Goal: Check status: Check status

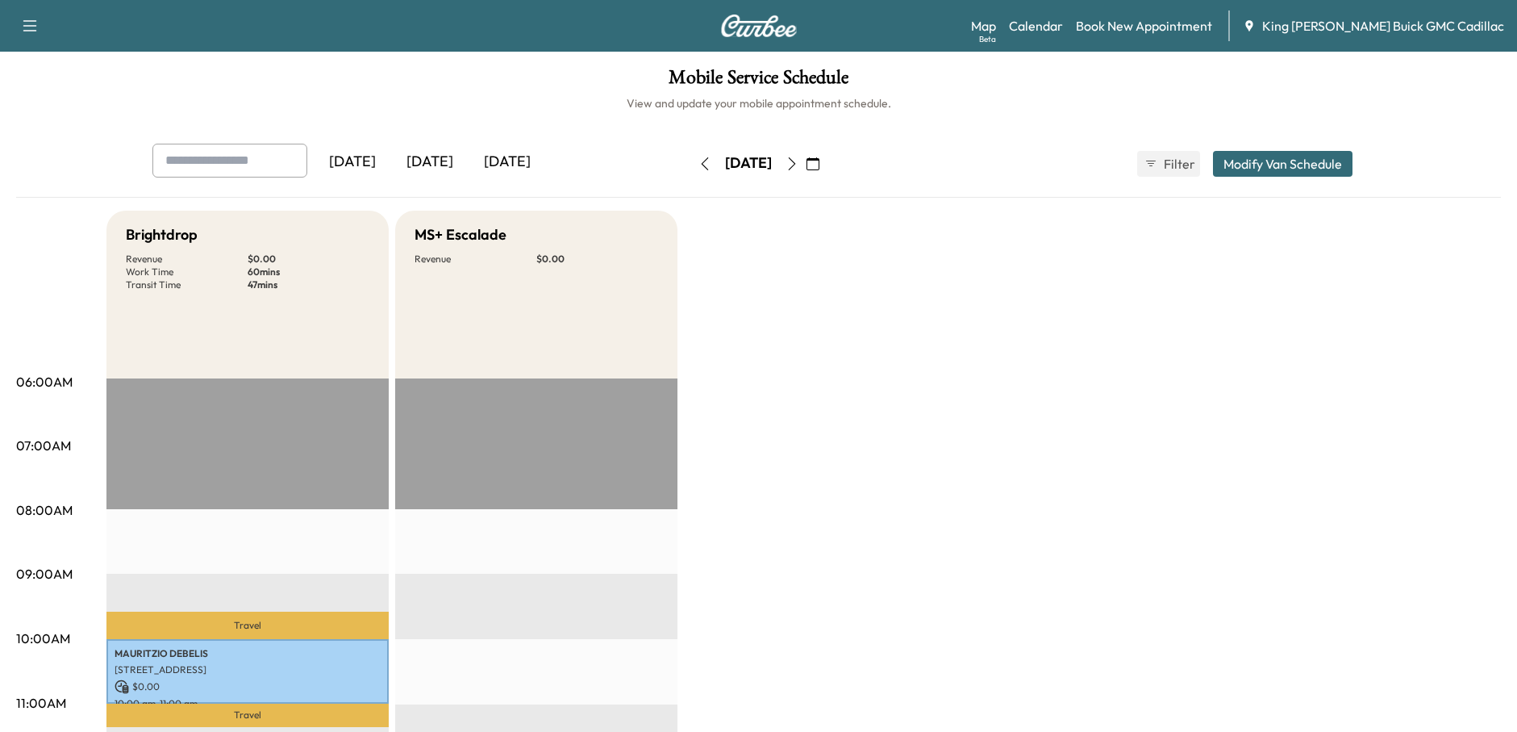
click at [506, 161] on div "[DATE]" at bounding box center [507, 162] width 77 height 37
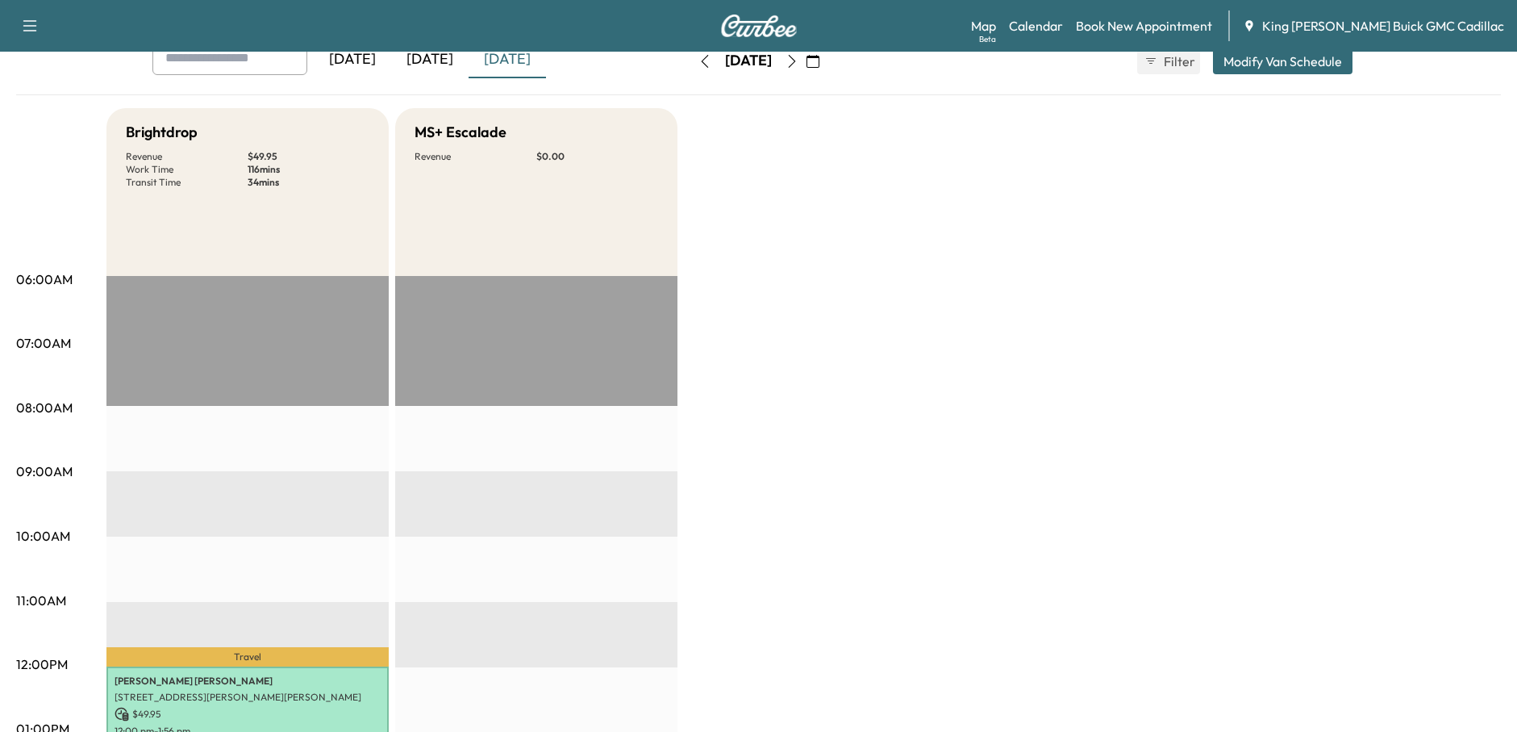
scroll to position [403, 0]
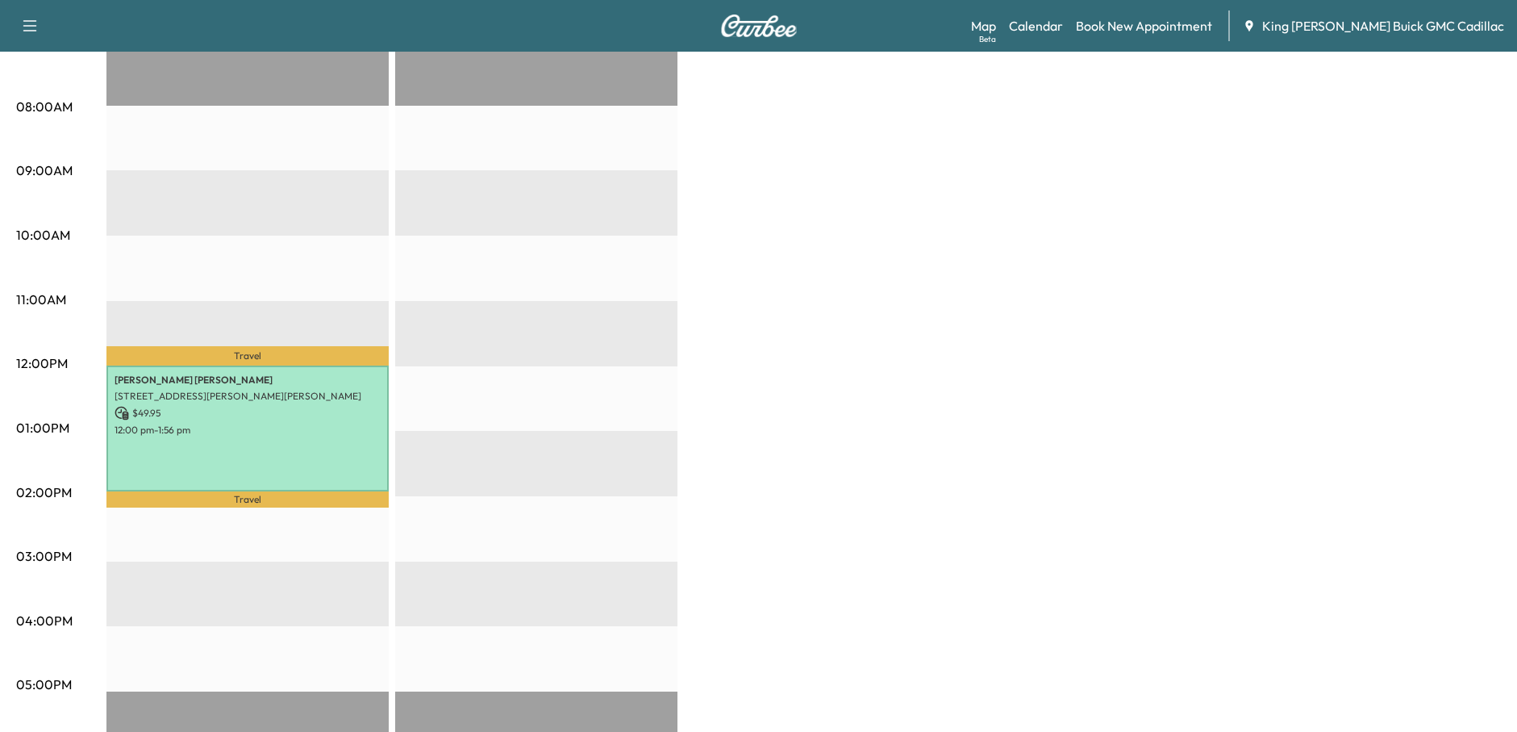
click at [832, 435] on div "Brightdrop Revenue $ 49.95 Work Time 116 mins Transit Time 34 mins Travel [PERS…" at bounding box center [803, 412] width 1395 height 1210
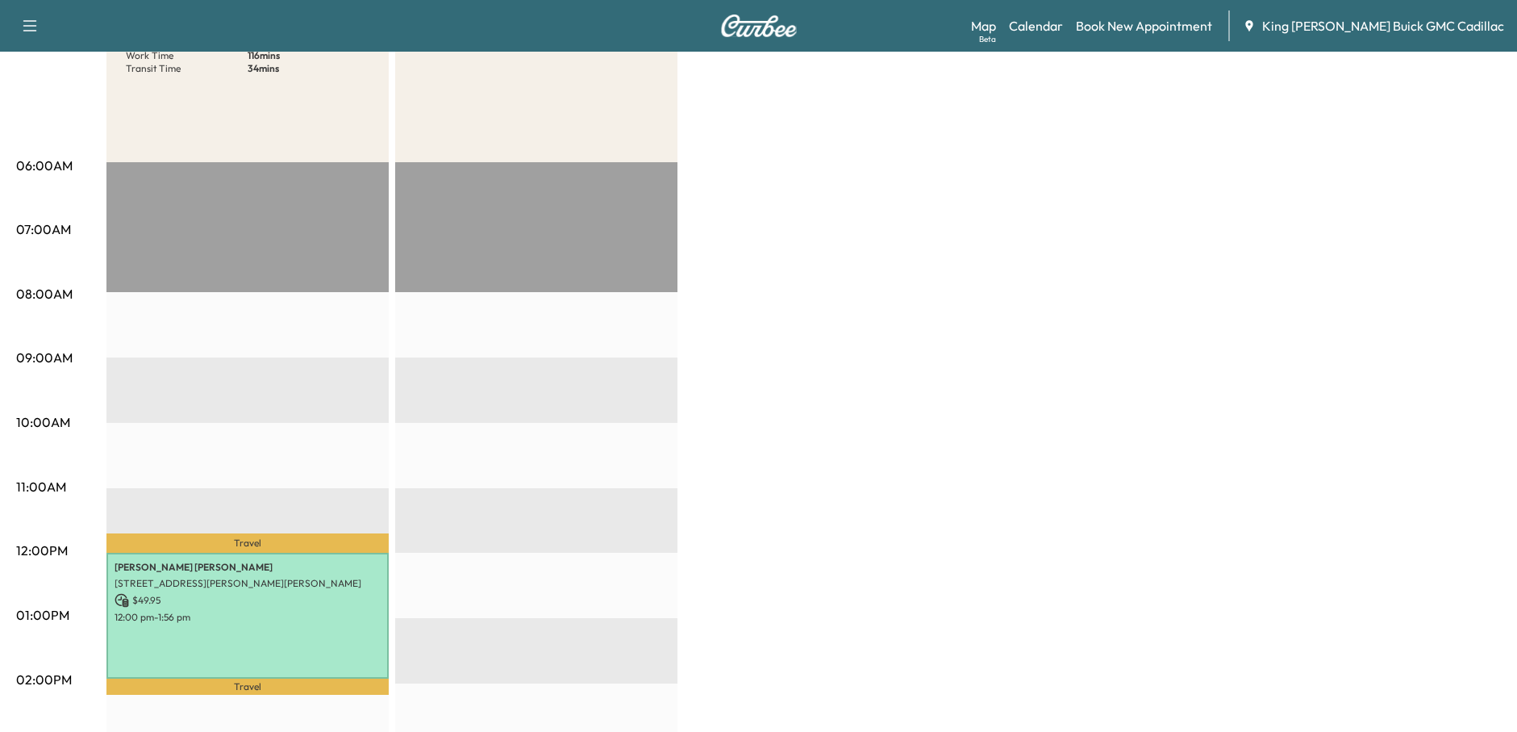
scroll to position [0, 0]
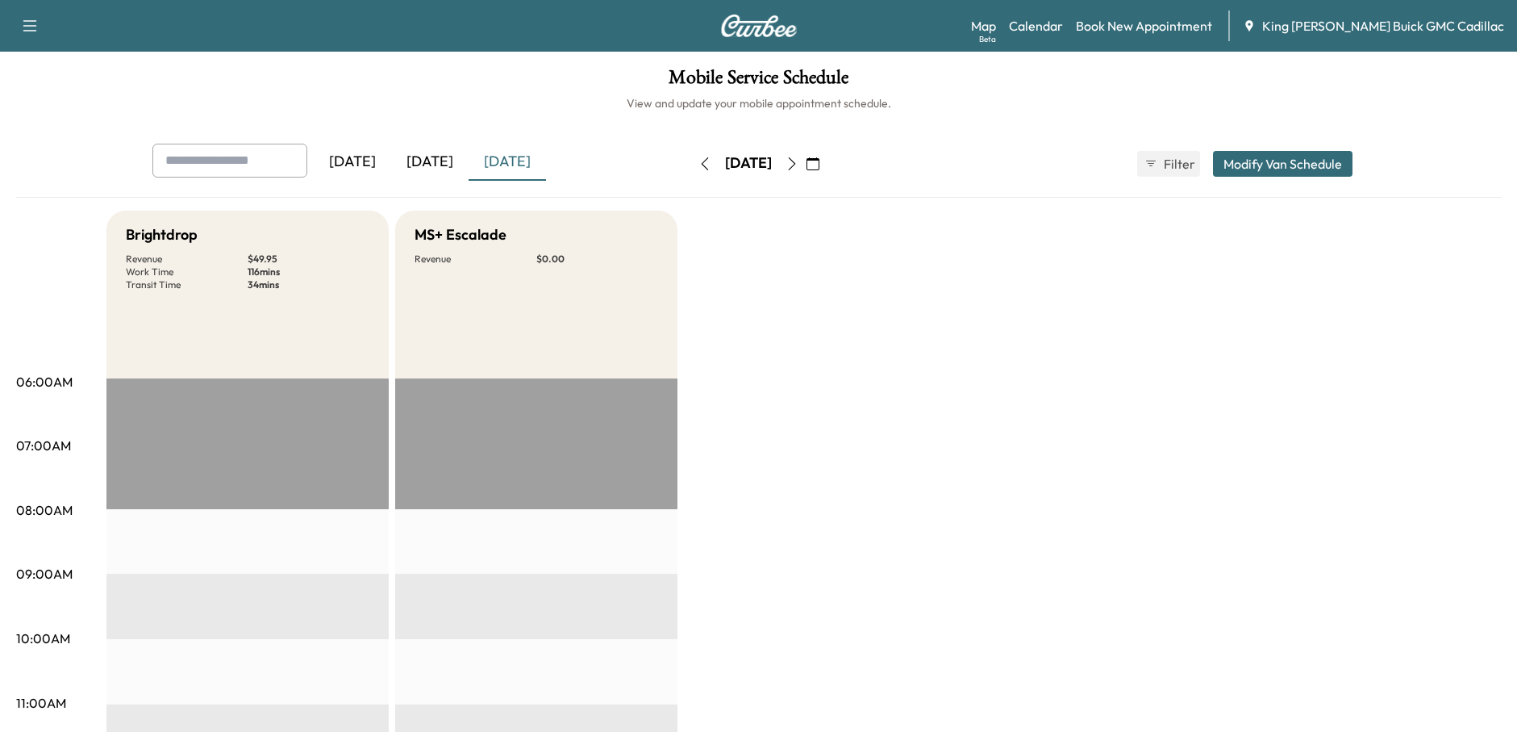
click at [799, 163] on icon "button" at bounding box center [792, 163] width 13 height 13
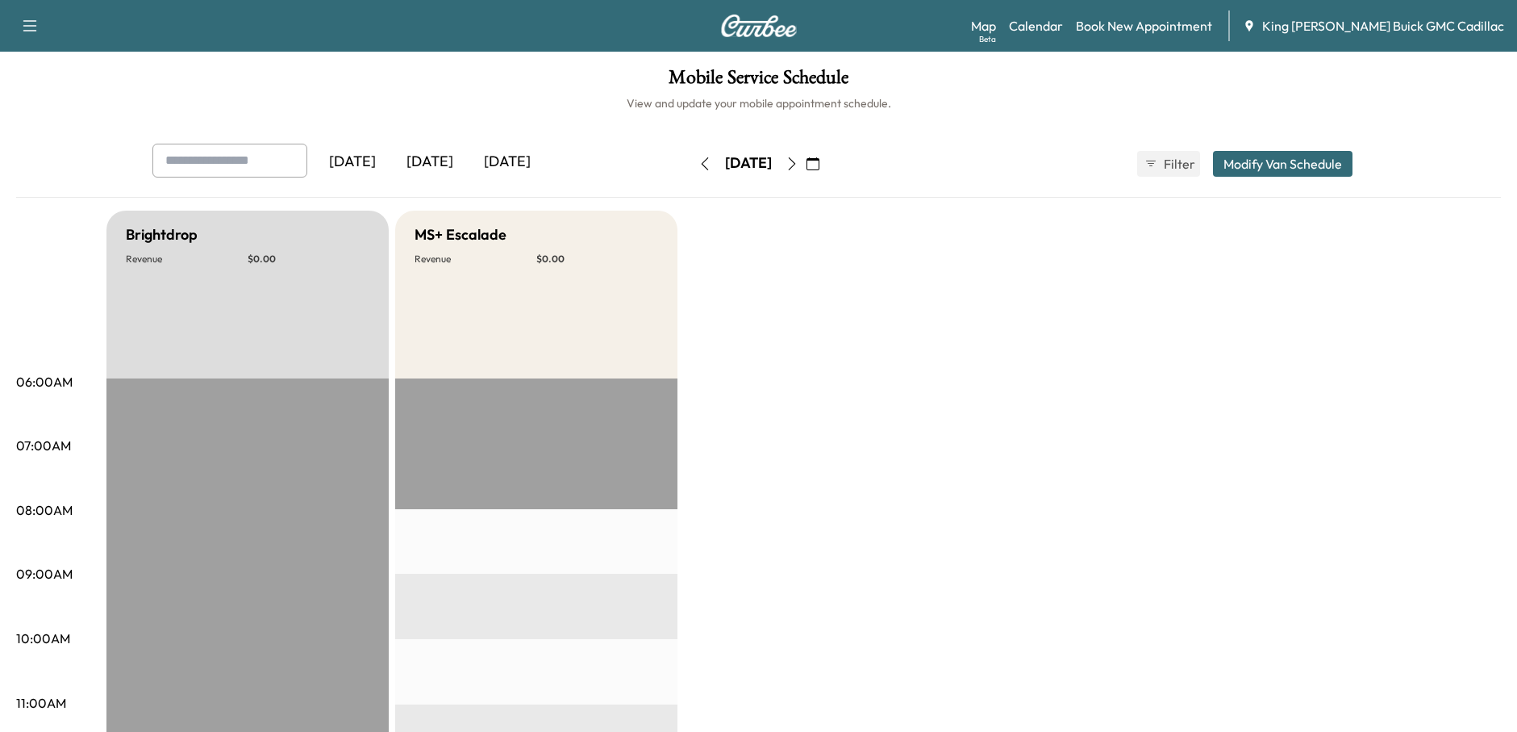
click at [799, 166] on icon "button" at bounding box center [792, 163] width 13 height 13
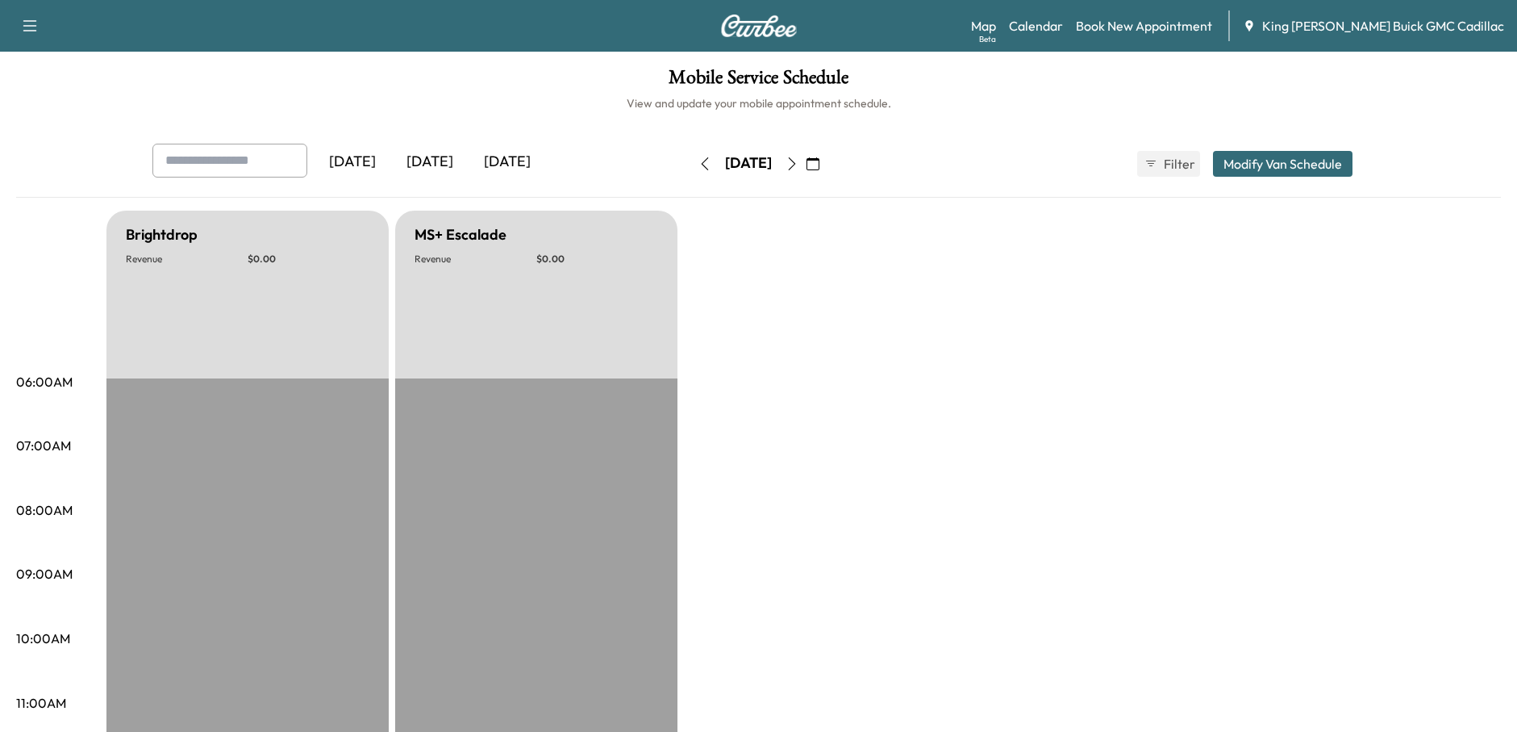
click at [820, 164] on icon "button" at bounding box center [813, 163] width 13 height 13
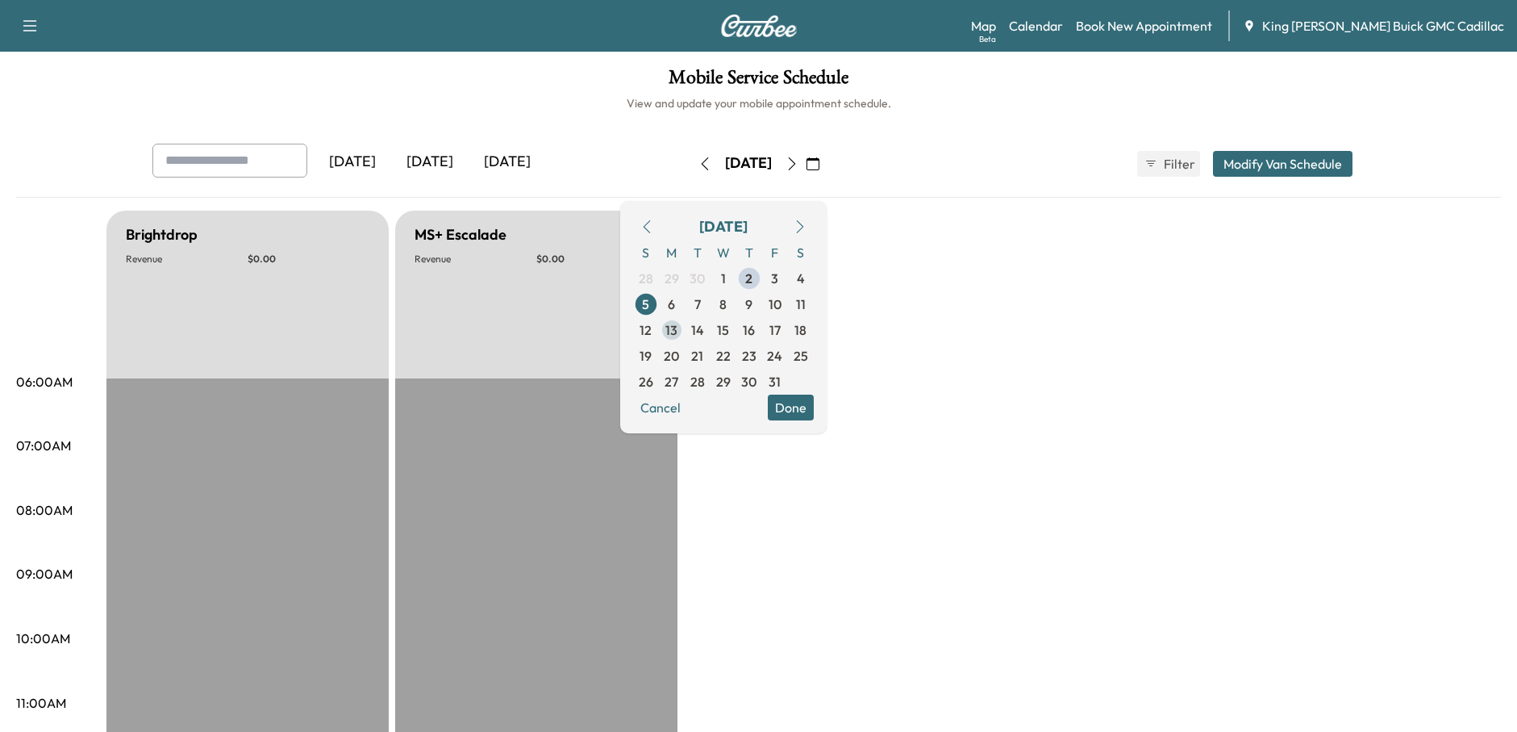
click at [678, 329] on span "13" at bounding box center [671, 329] width 12 height 19
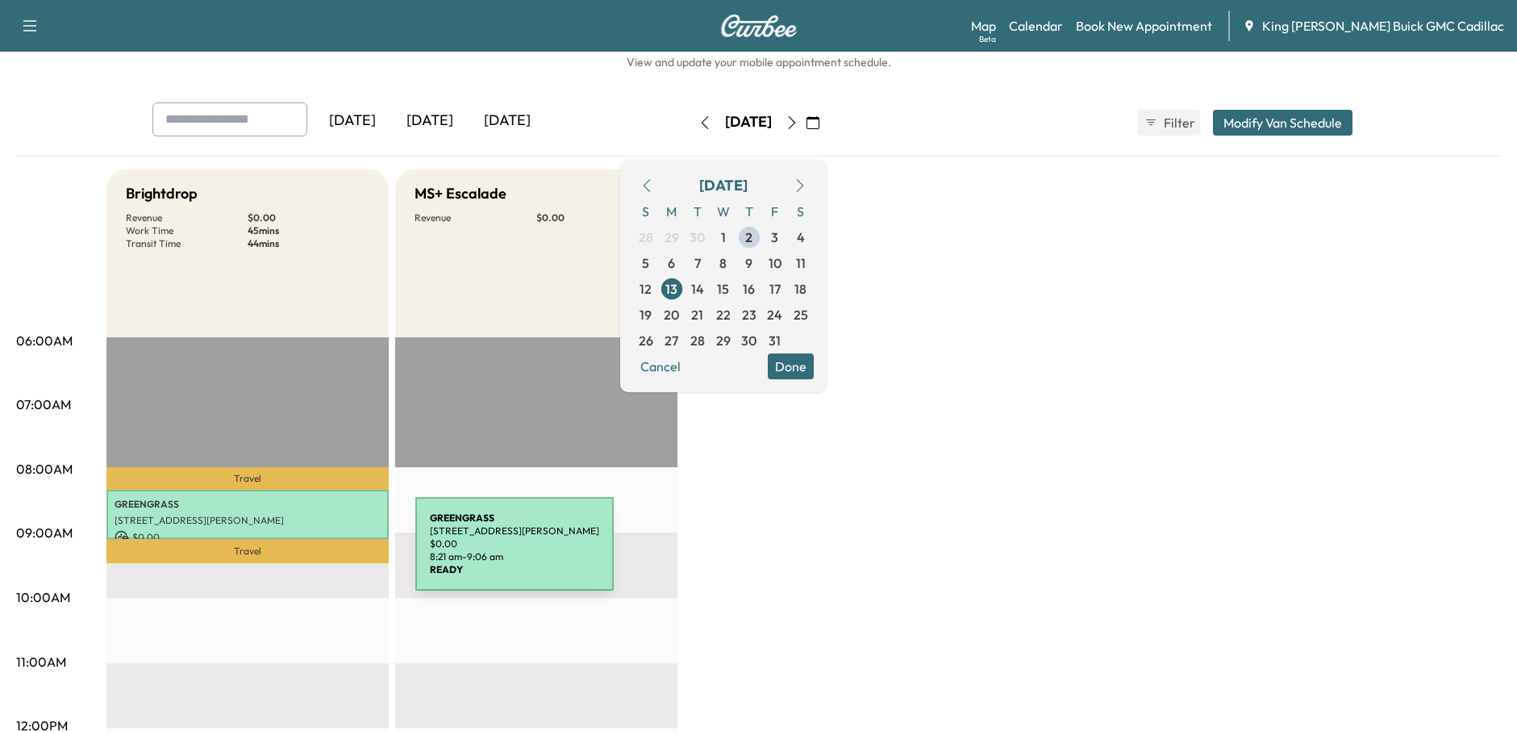
scroll to position [81, 0]
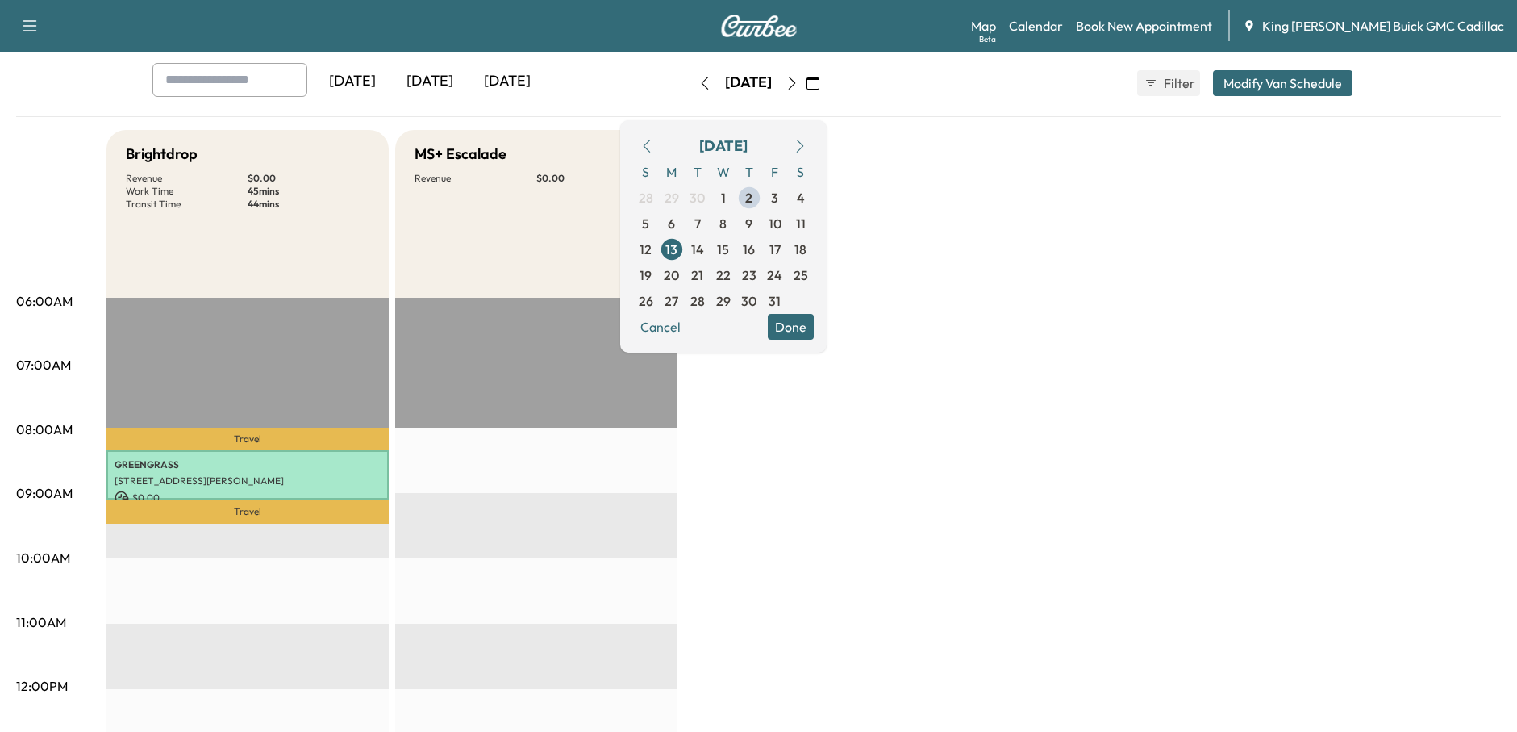
click at [1320, 211] on div "Brightdrop Revenue $ 0.00 Work Time 45 mins Transit Time 44 mins Travel GREENGR…" at bounding box center [803, 735] width 1395 height 1210
